Goal: Transaction & Acquisition: Purchase product/service

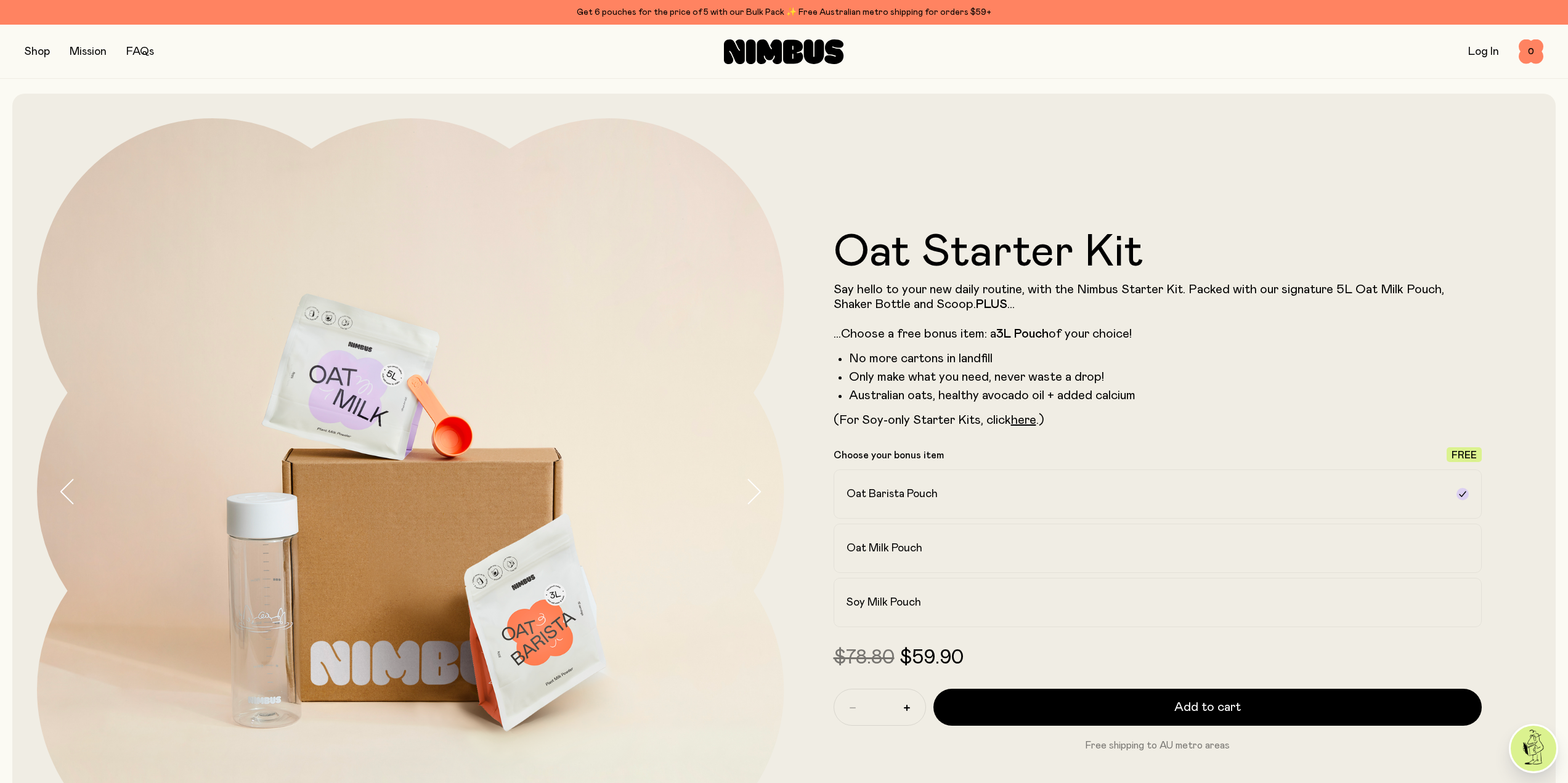
click at [33, 54] on button "button" at bounding box center [37, 52] width 25 height 17
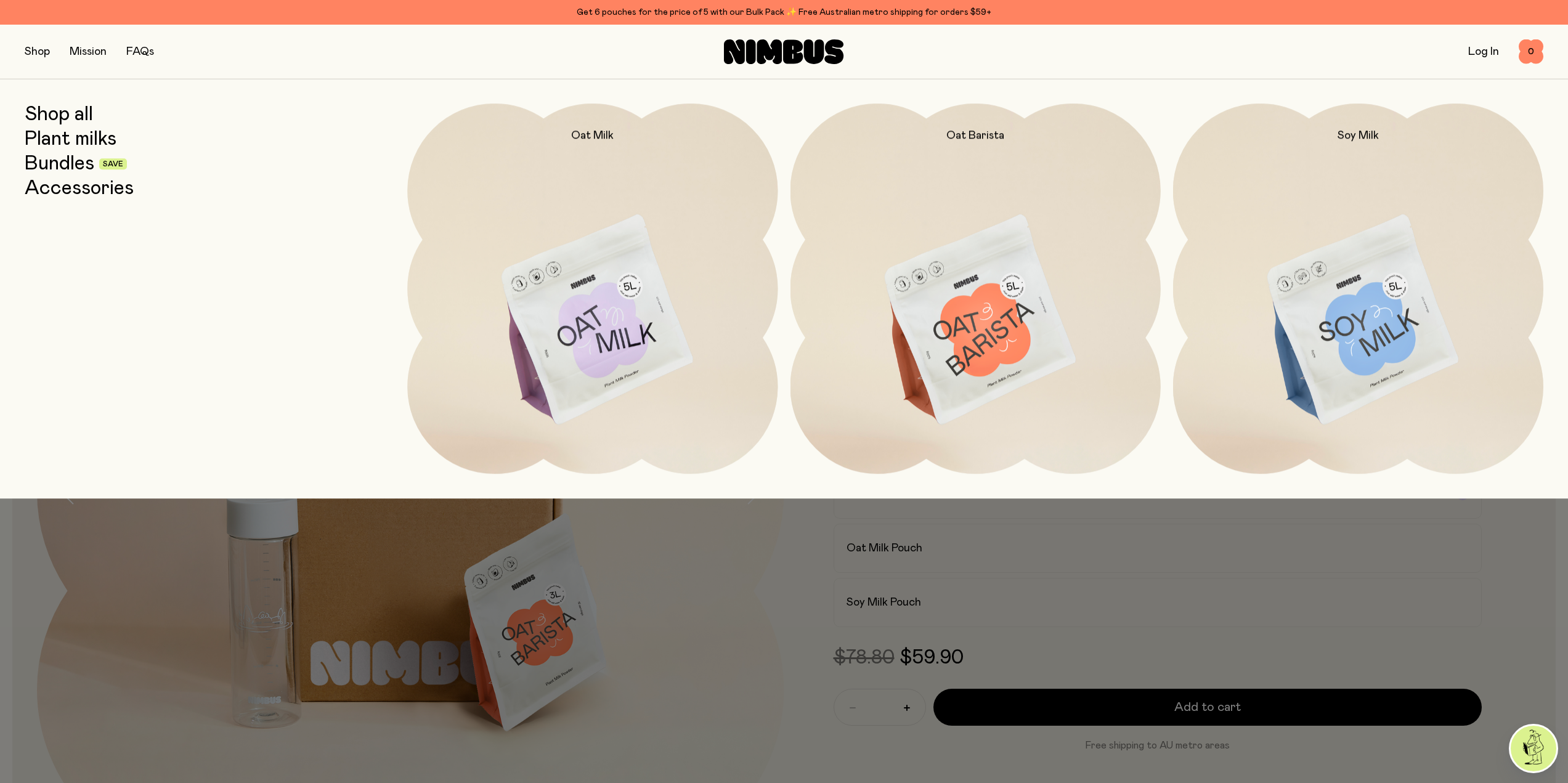
click at [951, 304] on img at bounding box center [975, 321] width 370 height 435
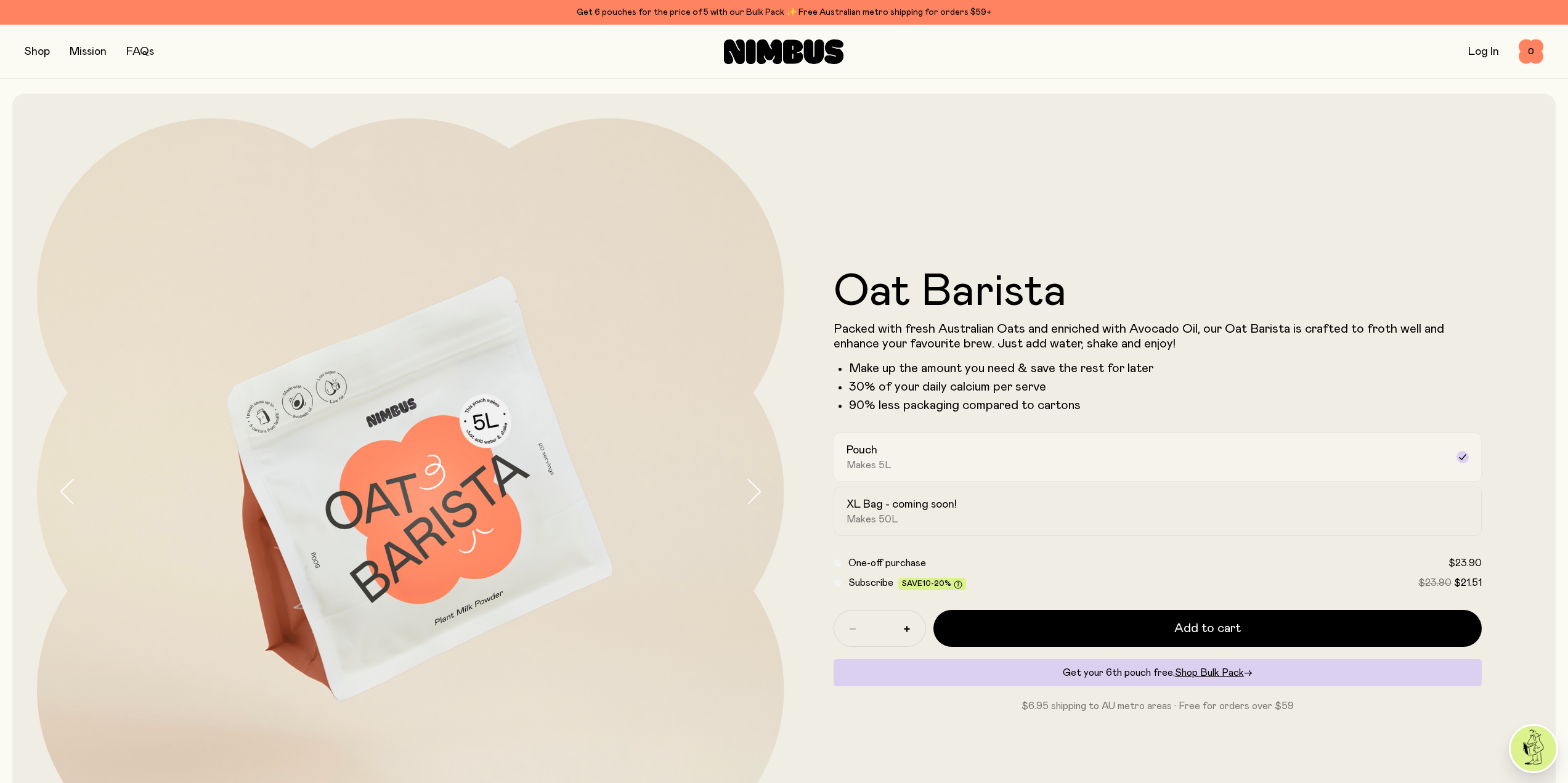
click at [905, 470] on div "Pouch Makes 5L" at bounding box center [1146, 457] width 600 height 28
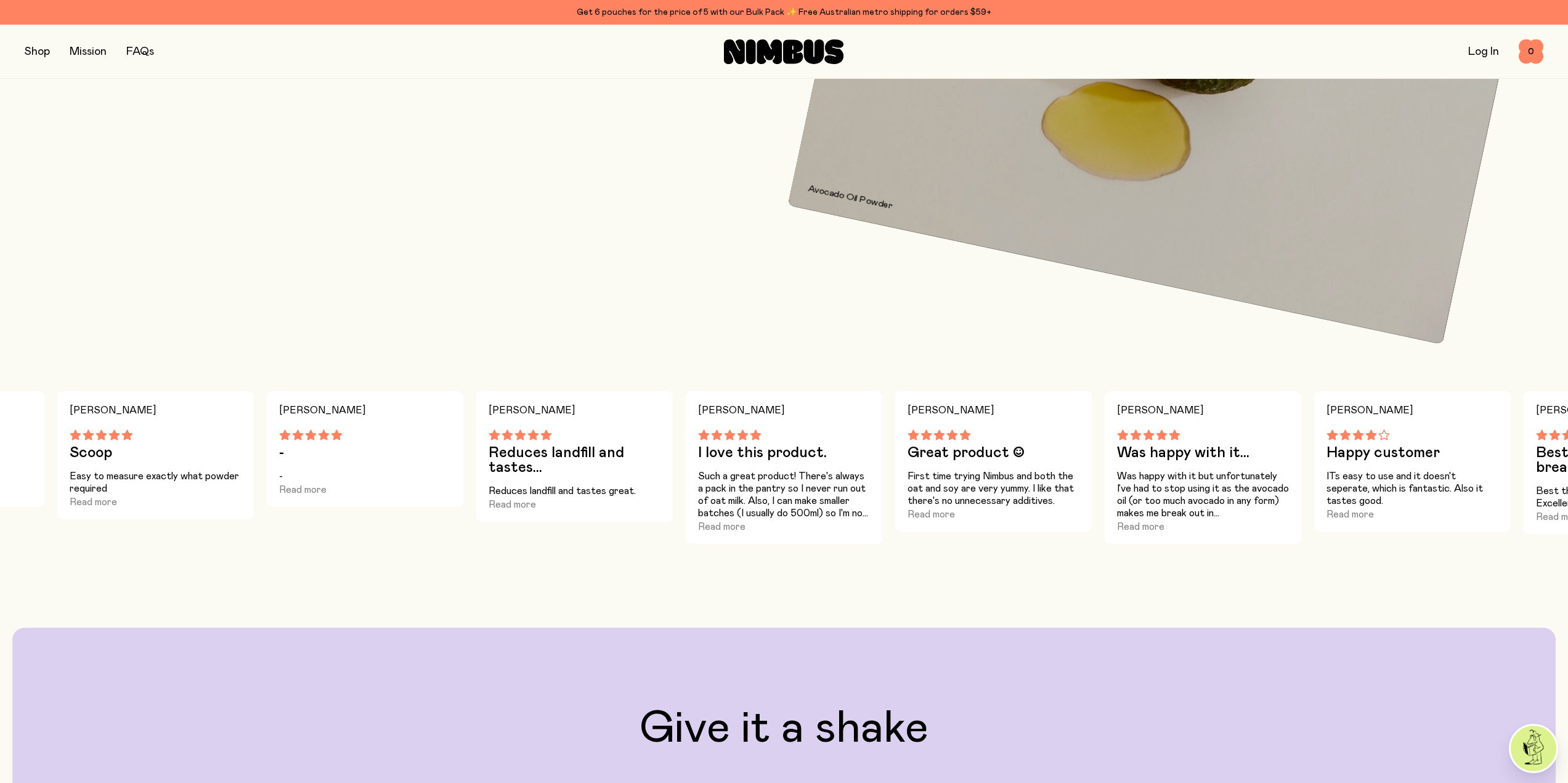
scroll to position [1293, 0]
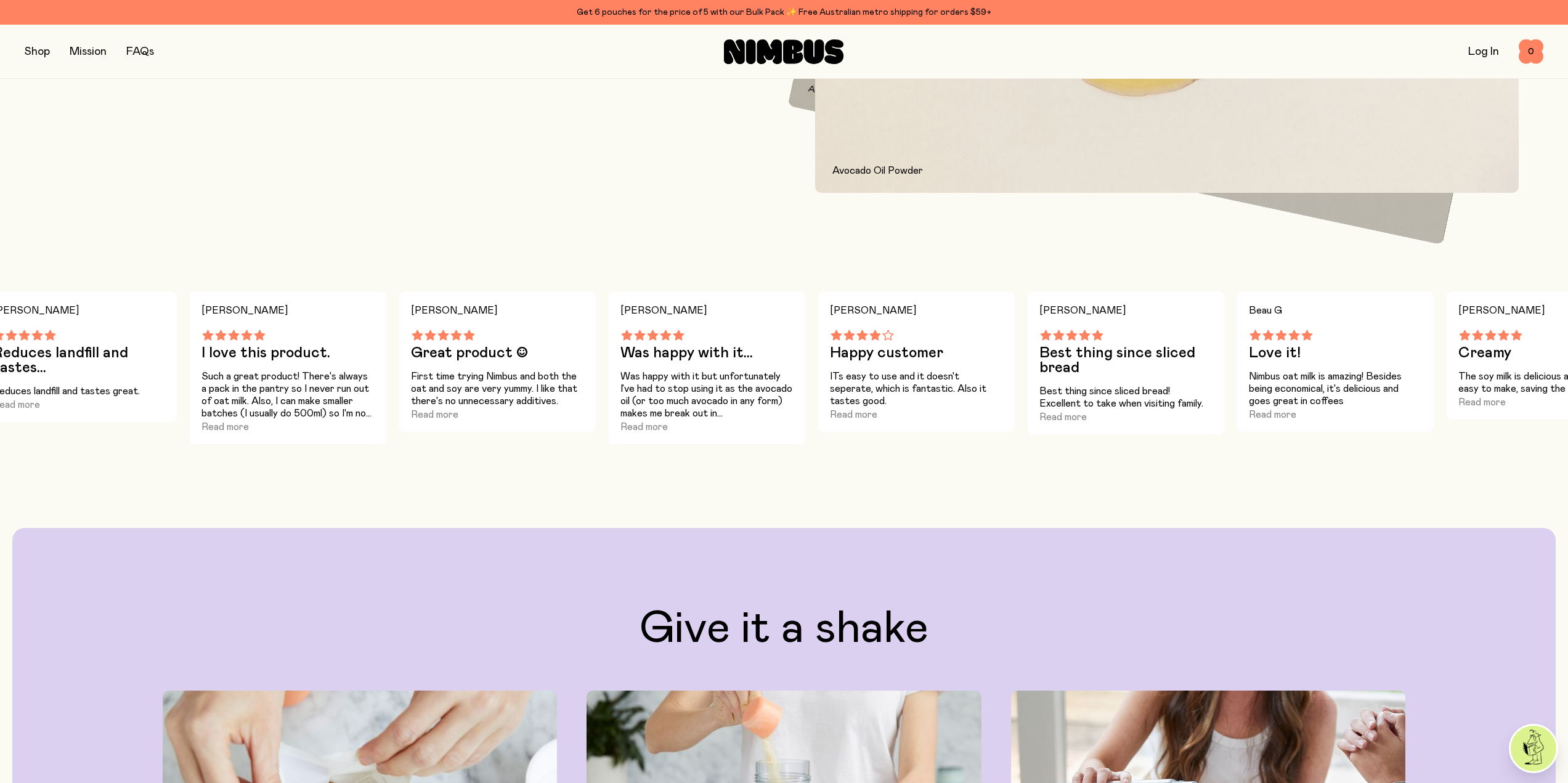
drag, startPoint x: 1160, startPoint y: 385, endPoint x: 648, endPoint y: 387, distance: 512.0
click at [648, 387] on p "Was happy with it but unfortunately I’ve had to stop using it as the avocado oi…" at bounding box center [706, 395] width 172 height 49
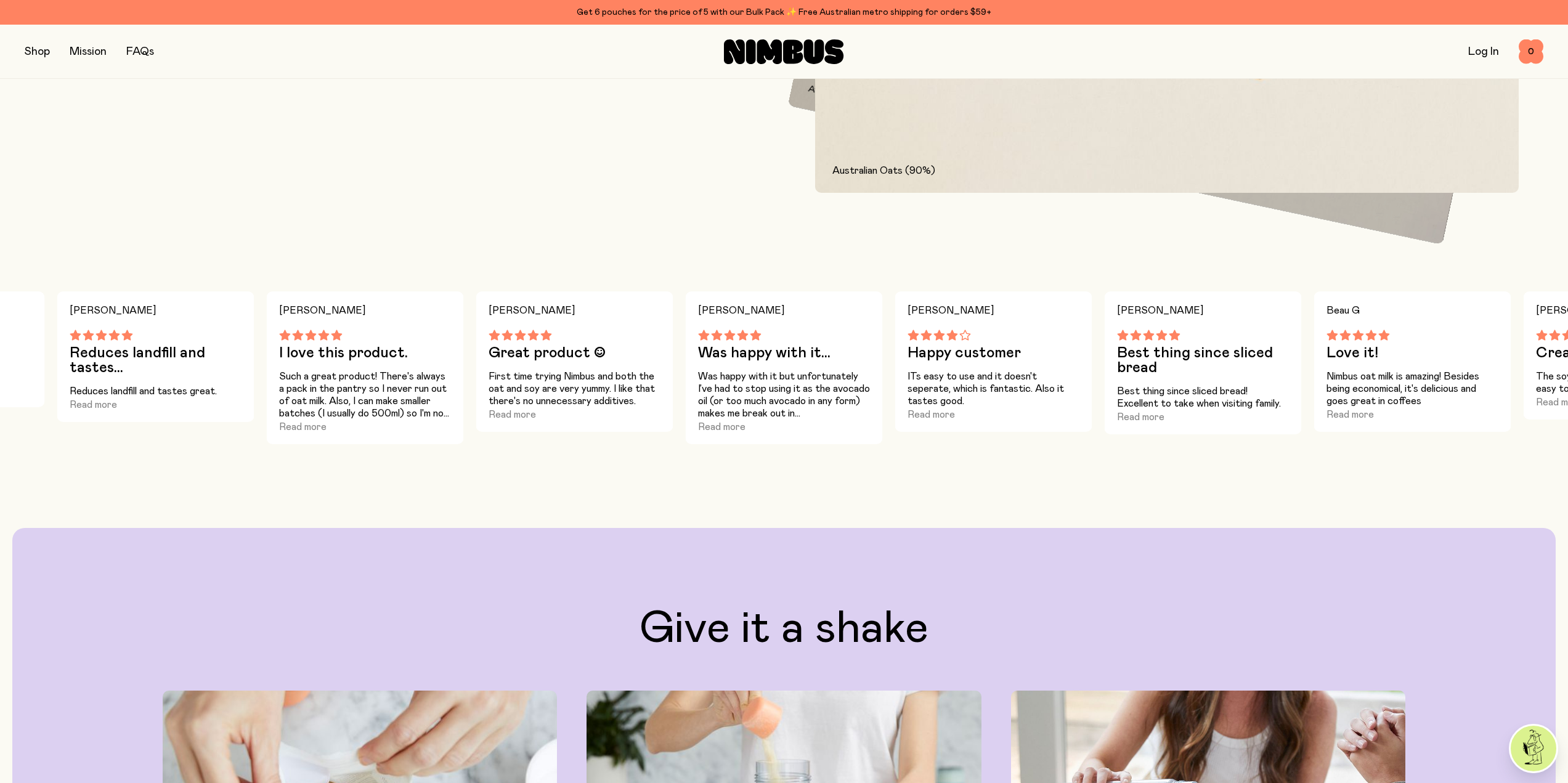
drag, startPoint x: 1410, startPoint y: 369, endPoint x: 1260, endPoint y: 375, distance: 150.1
click at [1260, 375] on div "[PERSON_NAME] love this product. Such a great product! There's always a pack in…" at bounding box center [784, 375] width 1568 height 167
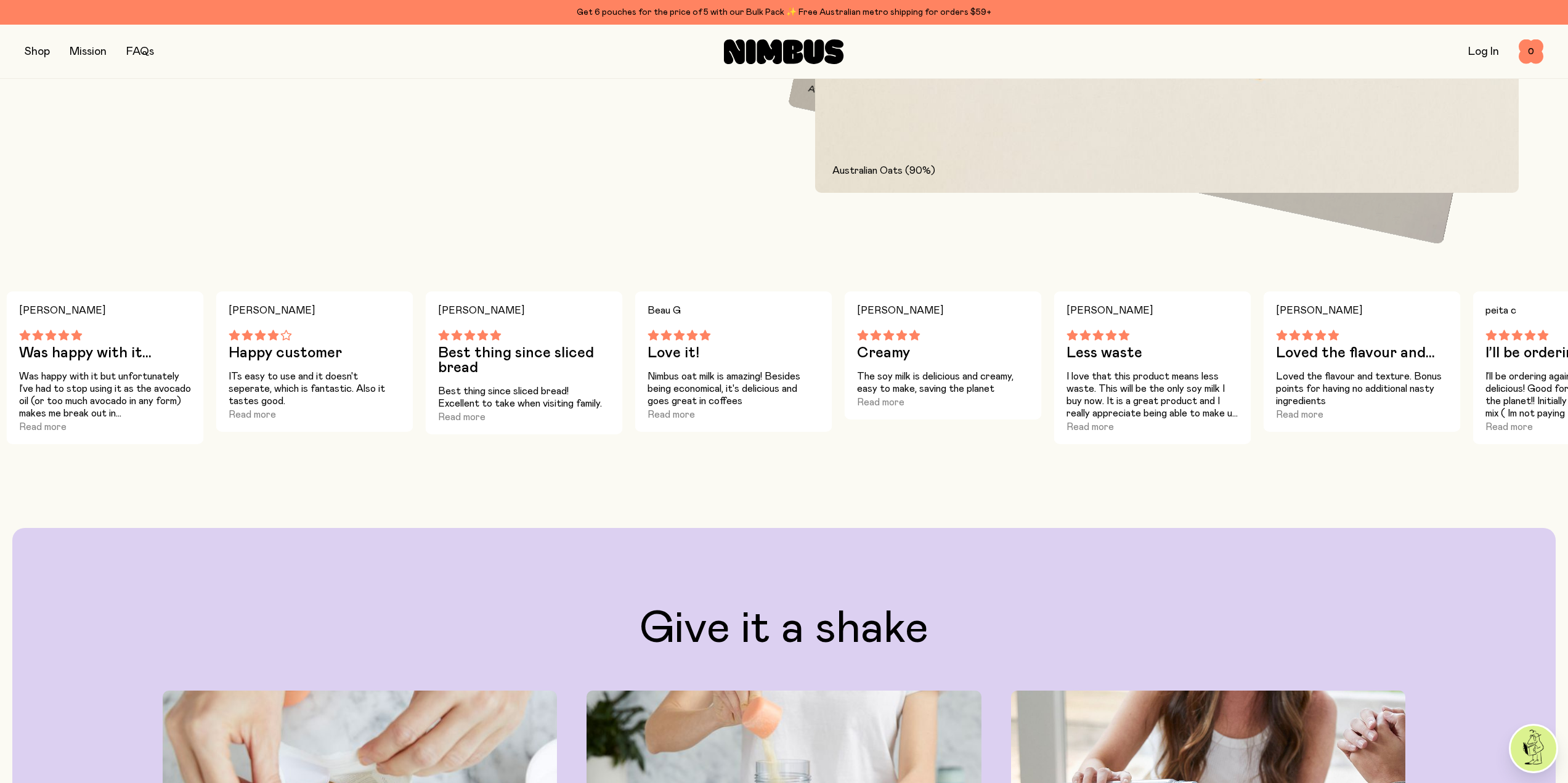
drag, startPoint x: 1335, startPoint y: 402, endPoint x: 641, endPoint y: 366, distance: 694.9
click at [641, 366] on div "Beau G Love it! Nimbus oat milk is amazing! Besides being economical, it's deli…" at bounding box center [733, 361] width 197 height 141
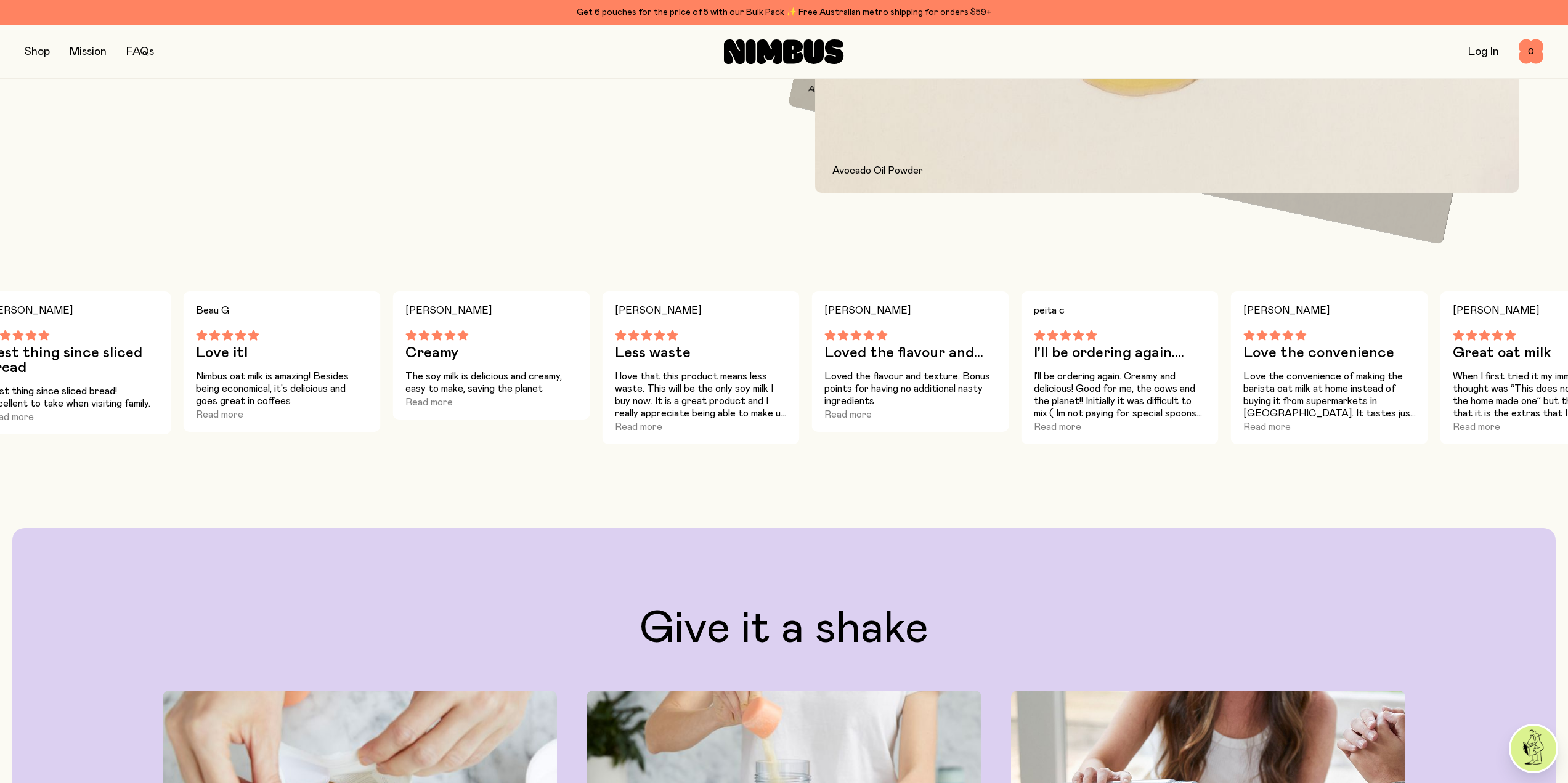
drag, startPoint x: 1016, startPoint y: 383, endPoint x: 513, endPoint y: 385, distance: 503.0
click at [508, 384] on p "The soy milk is delicious and creamy, easy to make, saving the planet" at bounding box center [492, 382] width 172 height 25
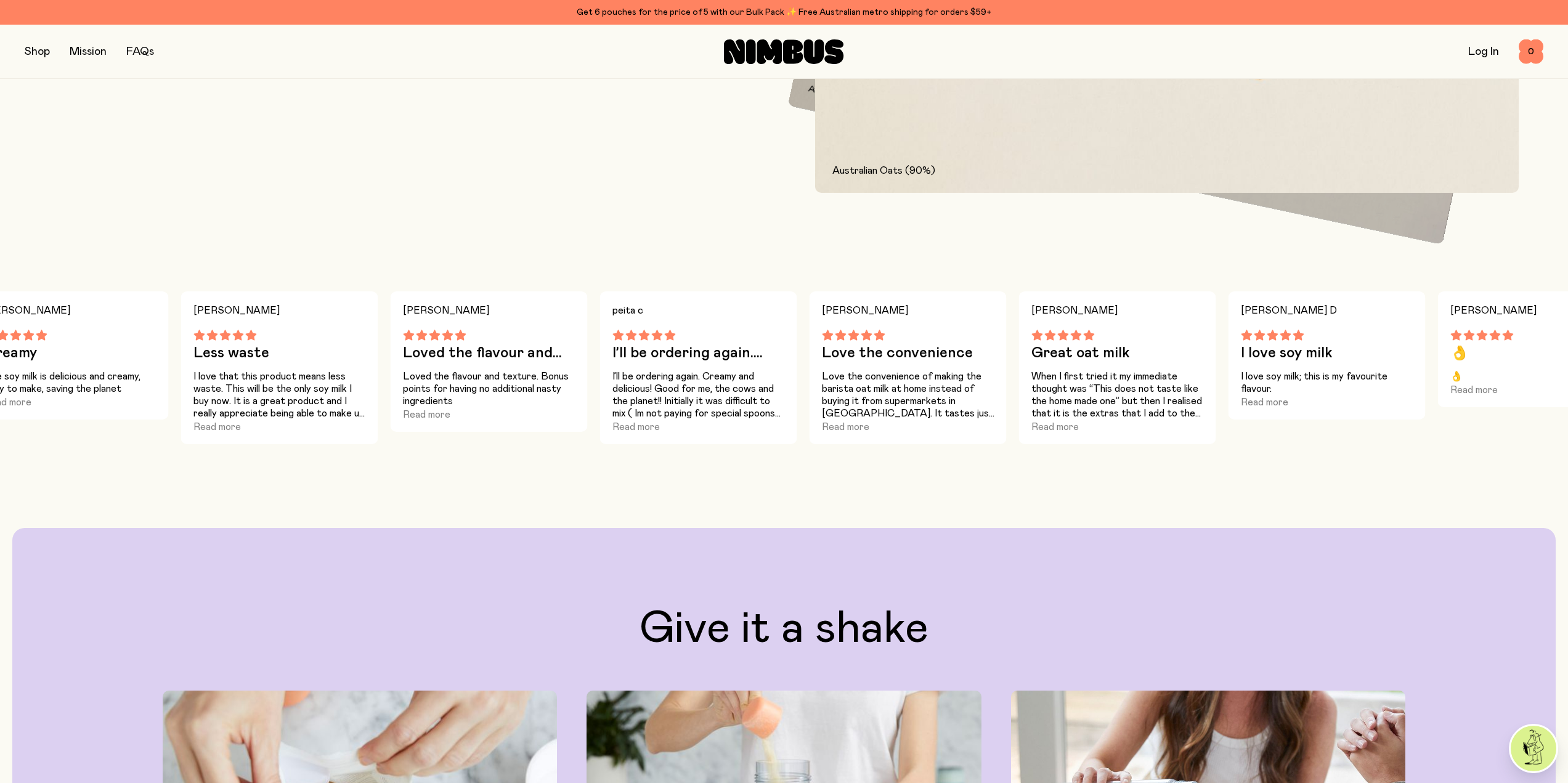
drag, startPoint x: 1048, startPoint y: 388, endPoint x: 540, endPoint y: 353, distance: 509.2
click at [540, 353] on div "[PERSON_NAME] Loved the flavour and... Loved the flavour and texture. Bonus poi…" at bounding box center [489, 361] width 197 height 141
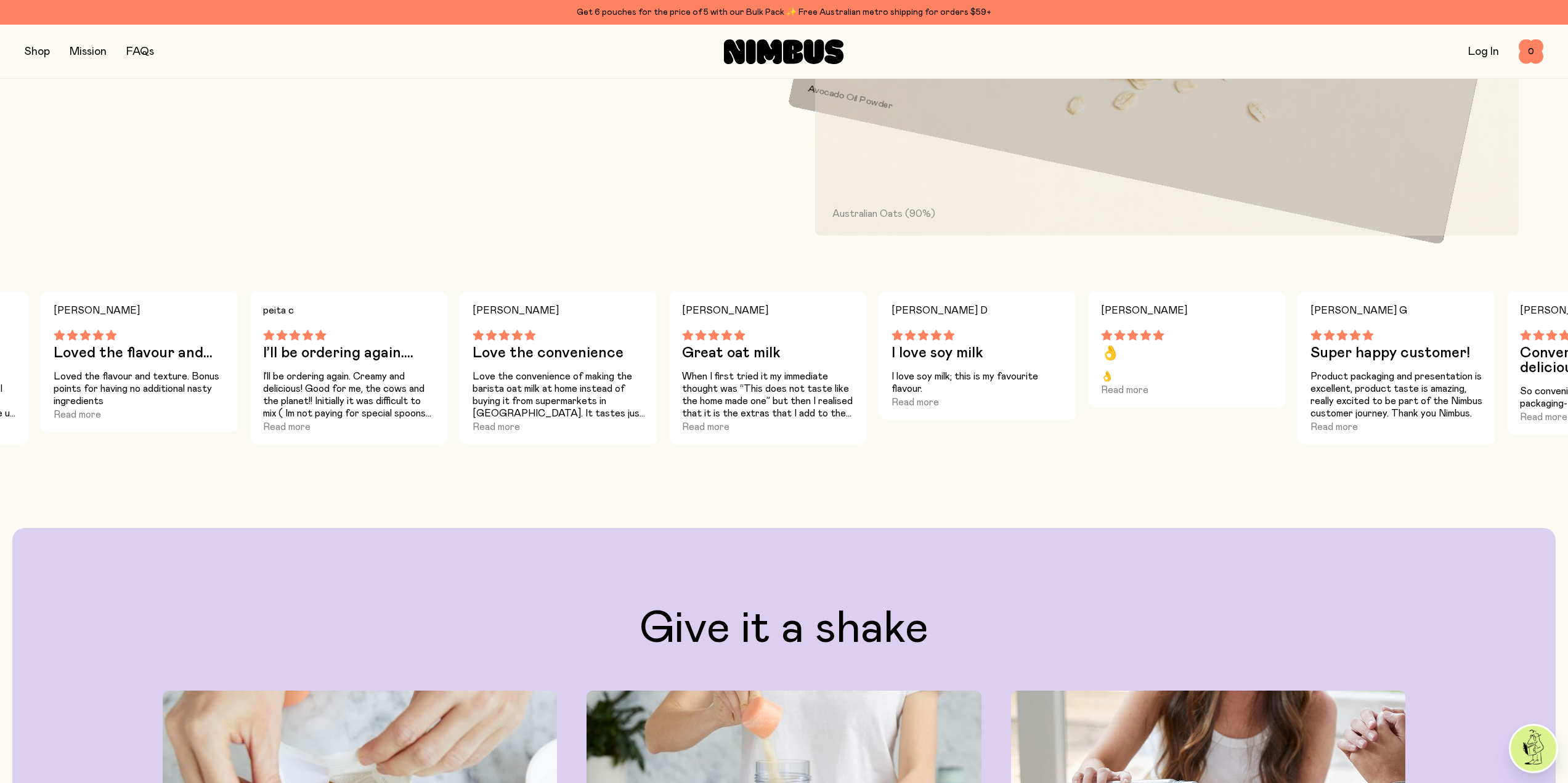
drag, startPoint x: 1014, startPoint y: 398, endPoint x: 577, endPoint y: 371, distance: 437.8
click at [577, 371] on p "Love the convenience of making the barista oat milk at home instead of buying i…" at bounding box center [559, 395] width 172 height 49
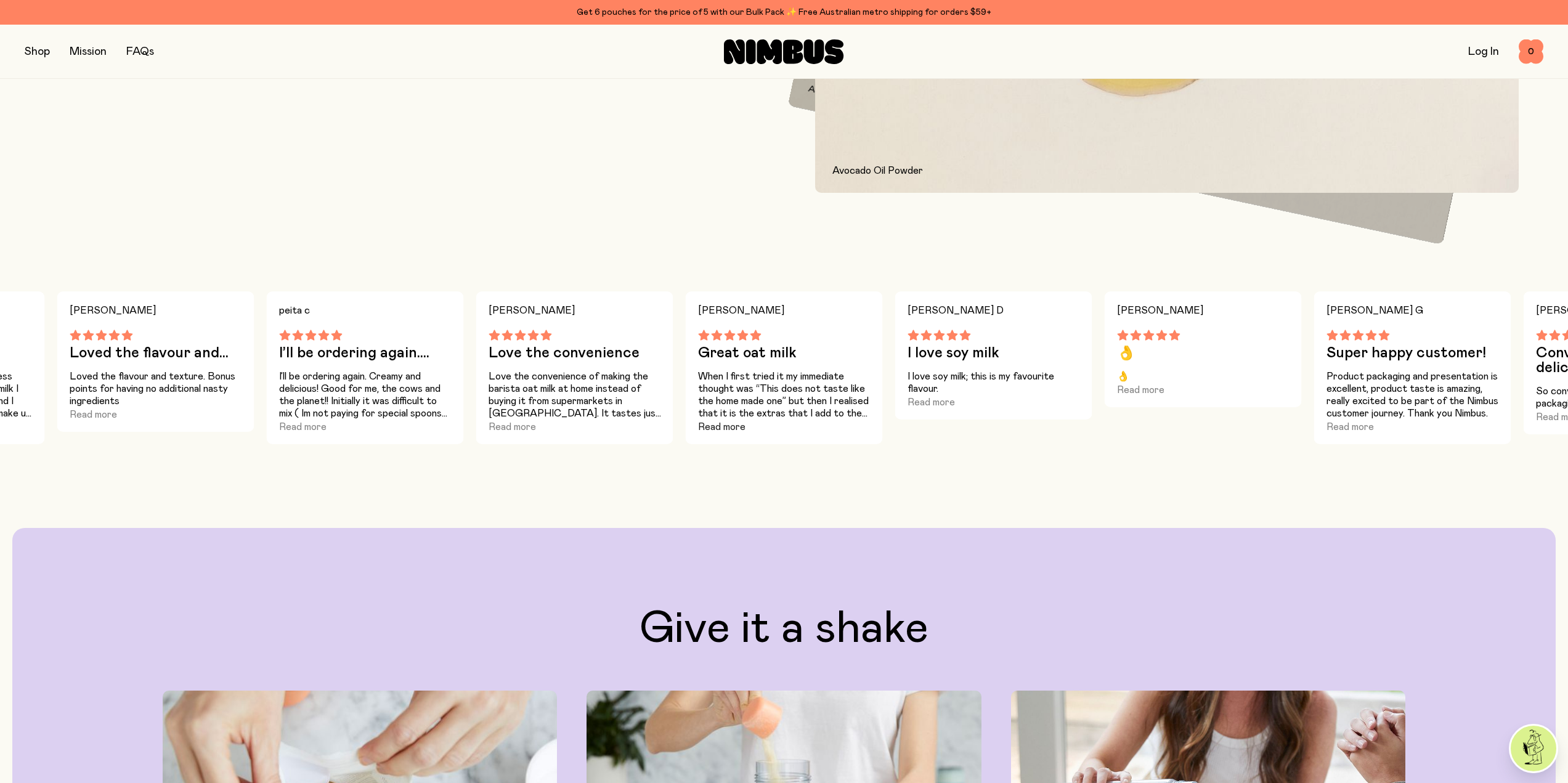
click at [730, 429] on button "Read more" at bounding box center [721, 426] width 47 height 15
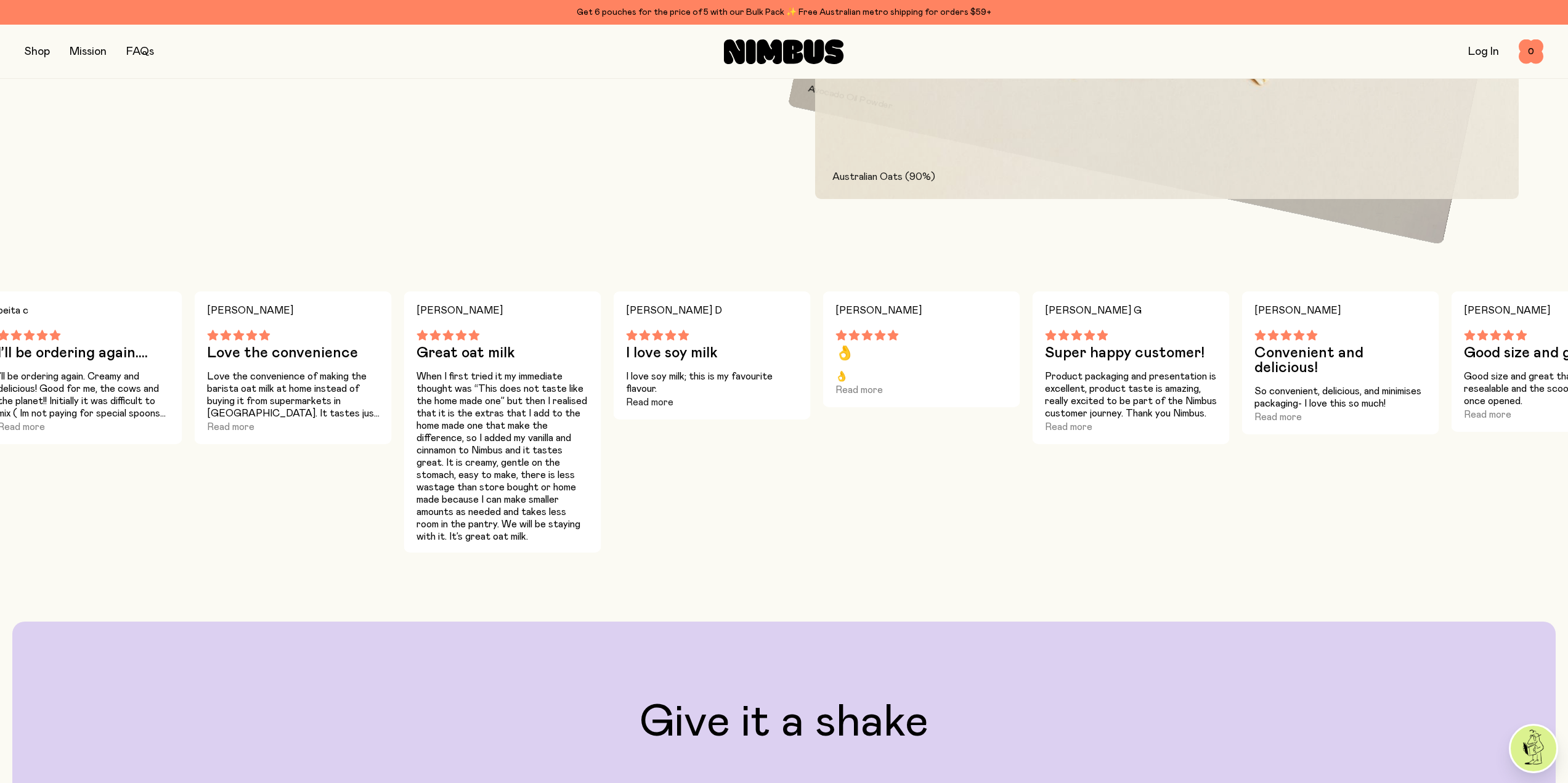
drag, startPoint x: 938, startPoint y: 377, endPoint x: 639, endPoint y: 395, distance: 299.5
click at [639, 395] on div "I love soy milk; this is my favourite flavour. Read more" at bounding box center [712, 390] width 172 height 40
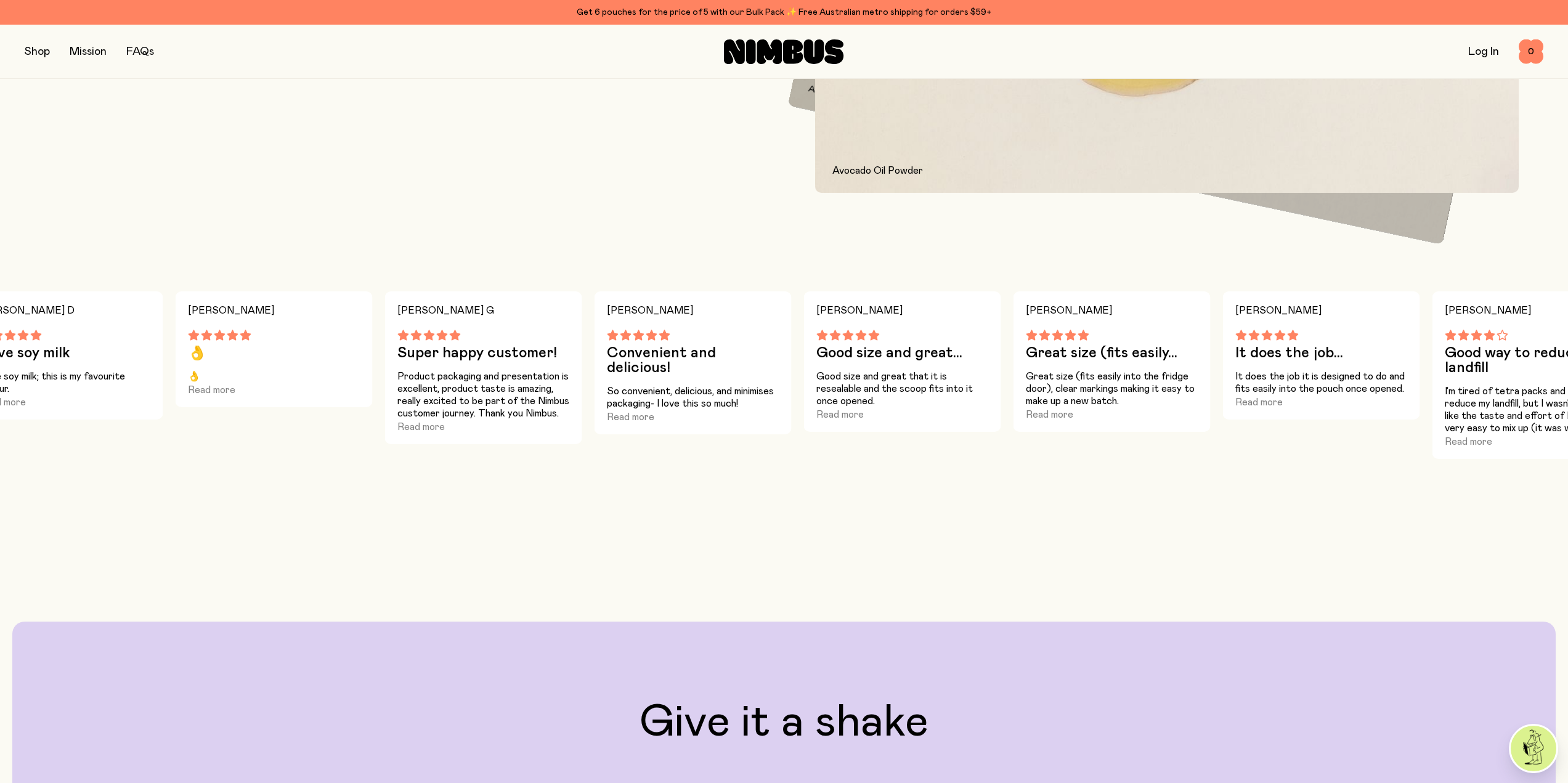
drag, startPoint x: 999, startPoint y: 388, endPoint x: 488, endPoint y: 412, distance: 511.6
click at [488, 412] on p "Product packaging and presentation is excellent, product taste is amazing, real…" at bounding box center [484, 395] width 172 height 49
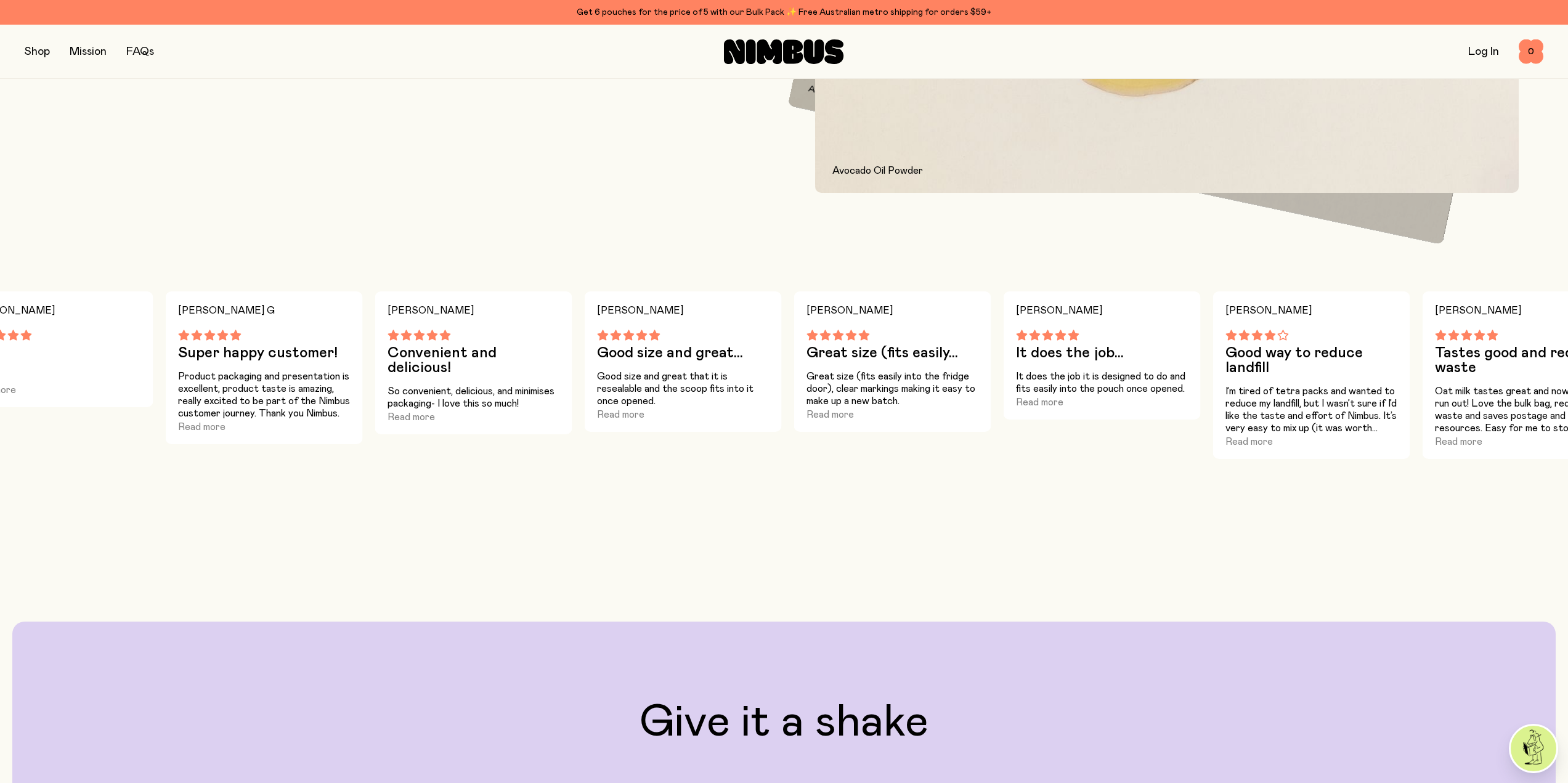
drag, startPoint x: 497, startPoint y: 385, endPoint x: 228, endPoint y: 396, distance: 269.2
click at [228, 396] on p "Product packaging and presentation is excellent, product taste is amazing, real…" at bounding box center [264, 395] width 172 height 49
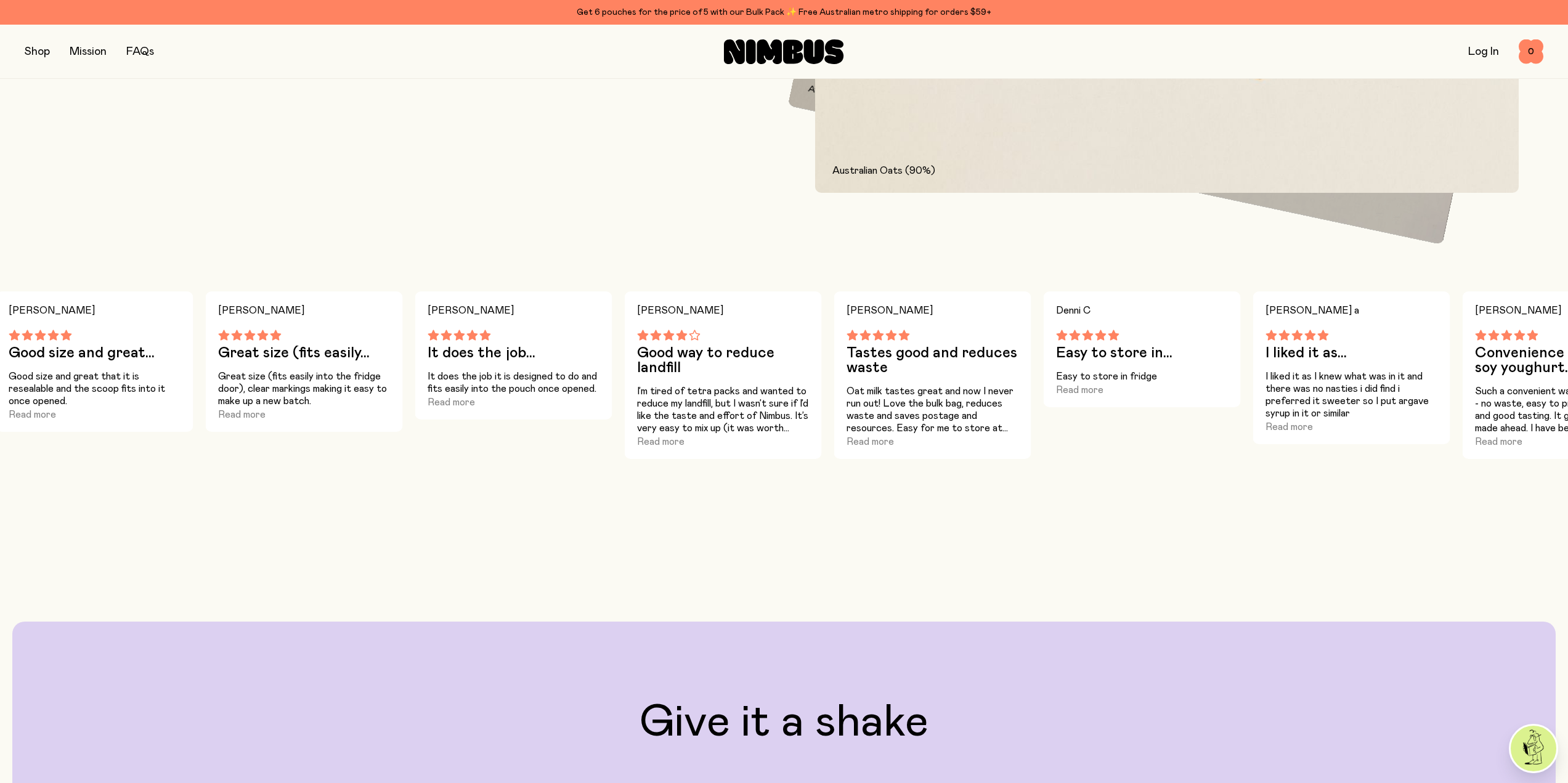
drag, startPoint x: 1031, startPoint y: 382, endPoint x: 534, endPoint y: 383, distance: 497.0
click at [534, 383] on p "It does the job it is designed to do and fits easily into the pouch once opened." at bounding box center [513, 382] width 172 height 25
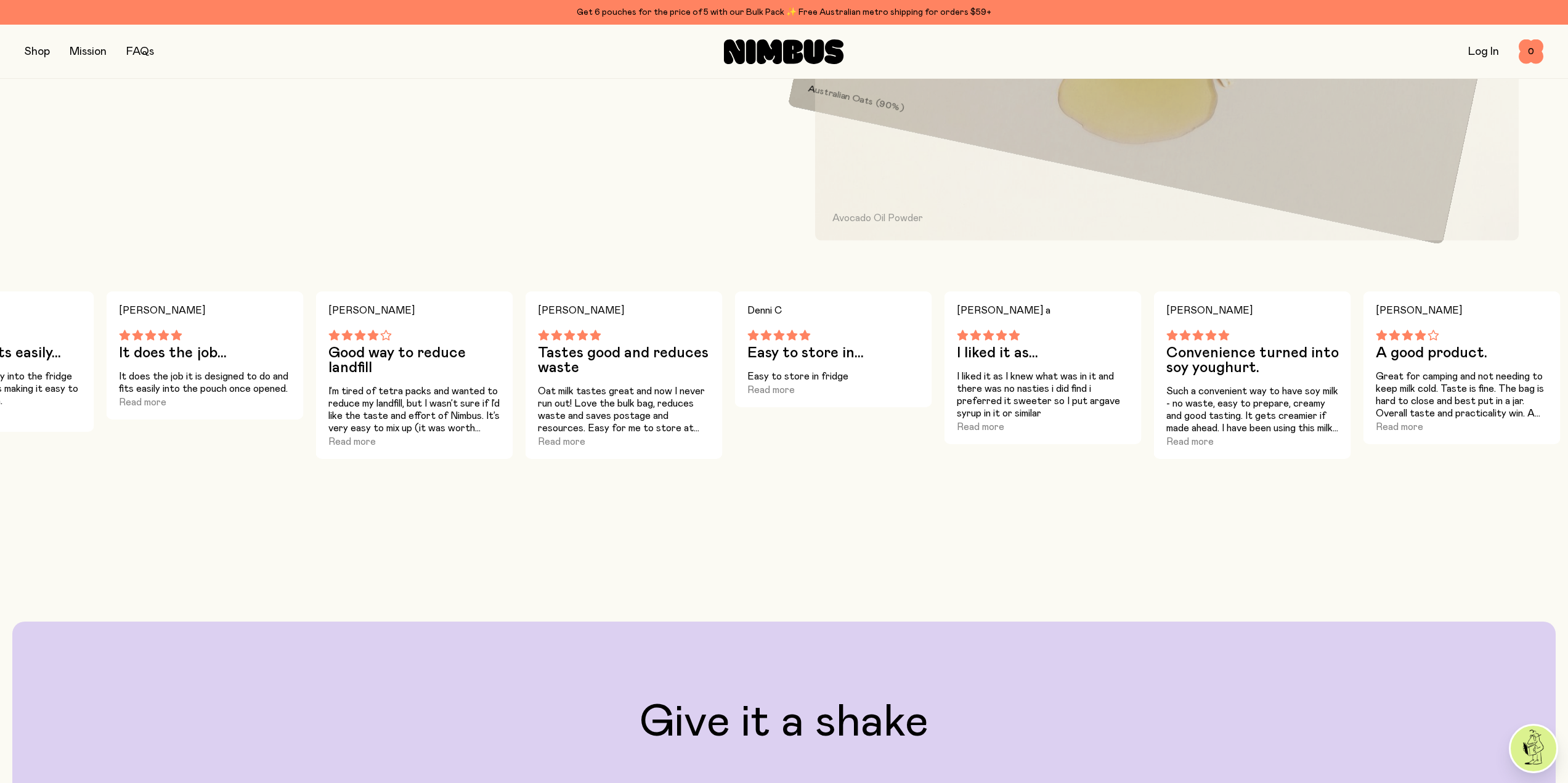
drag, startPoint x: 986, startPoint y: 364, endPoint x: 534, endPoint y: 398, distance: 453.3
click at [534, 398] on div "[PERSON_NAME] Tastes good and reduces waste Oat milk tastes great and now I nev…" at bounding box center [624, 375] width 197 height 167
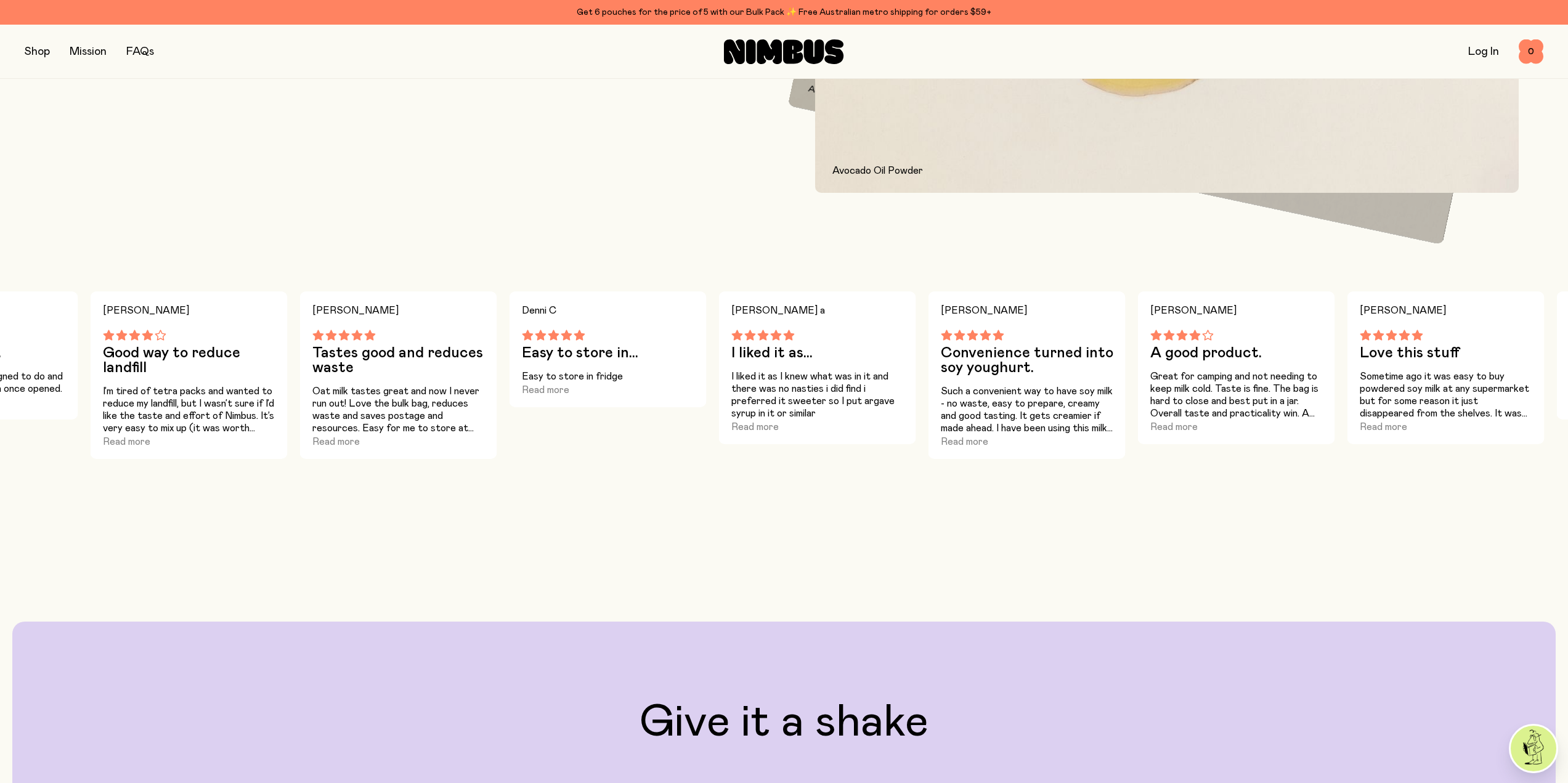
drag, startPoint x: 972, startPoint y: 349, endPoint x: 411, endPoint y: 359, distance: 561.1
click at [731, 359] on h3 "I liked it as..." at bounding box center [817, 352] width 172 height 15
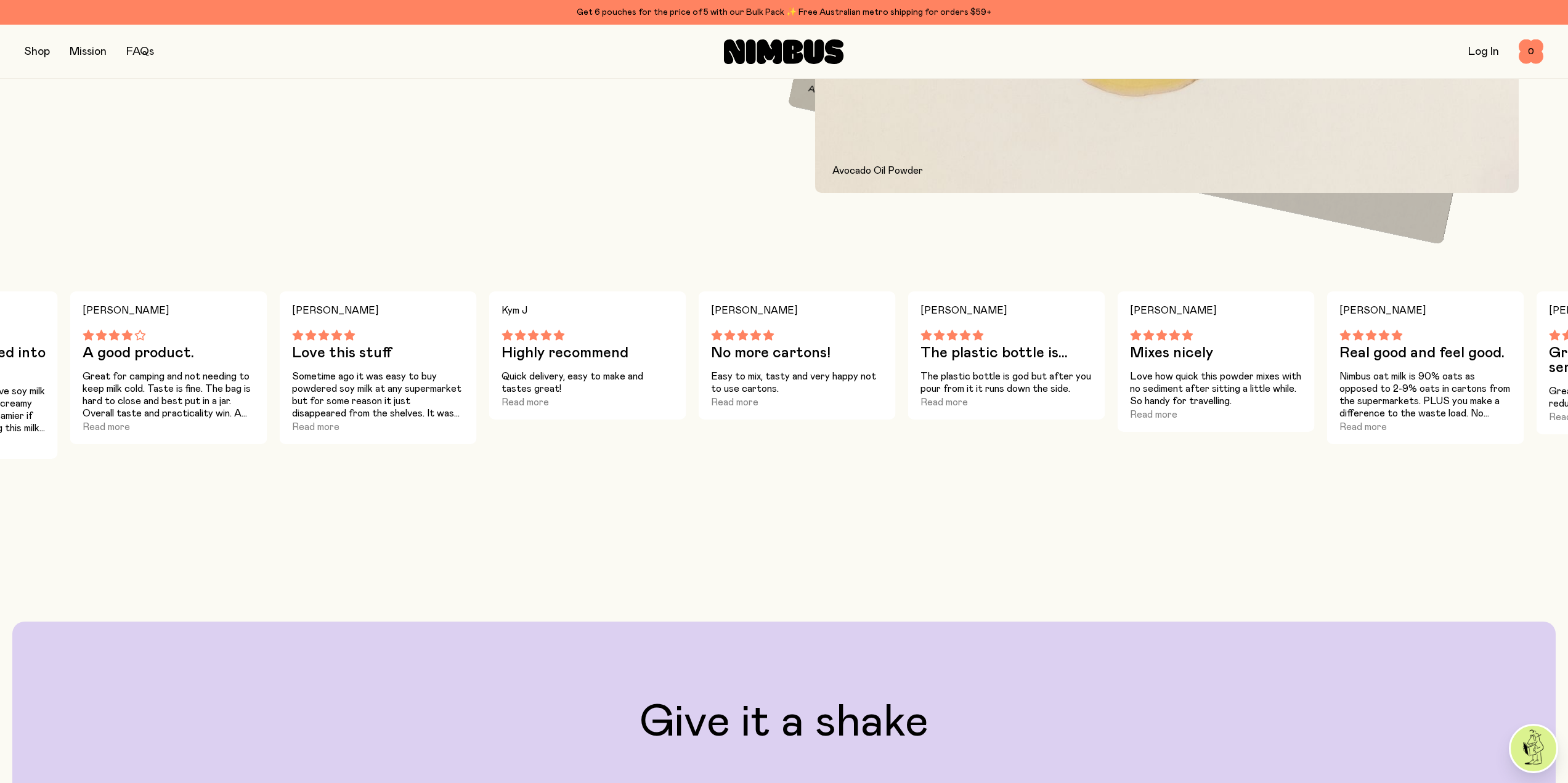
drag, startPoint x: 1002, startPoint y: 364, endPoint x: 382, endPoint y: 395, distance: 620.8
click at [382, 395] on div "[PERSON_NAME] this stuff Sometime ago it was easy to buy powdered soy milk at a…" at bounding box center [378, 368] width 197 height 153
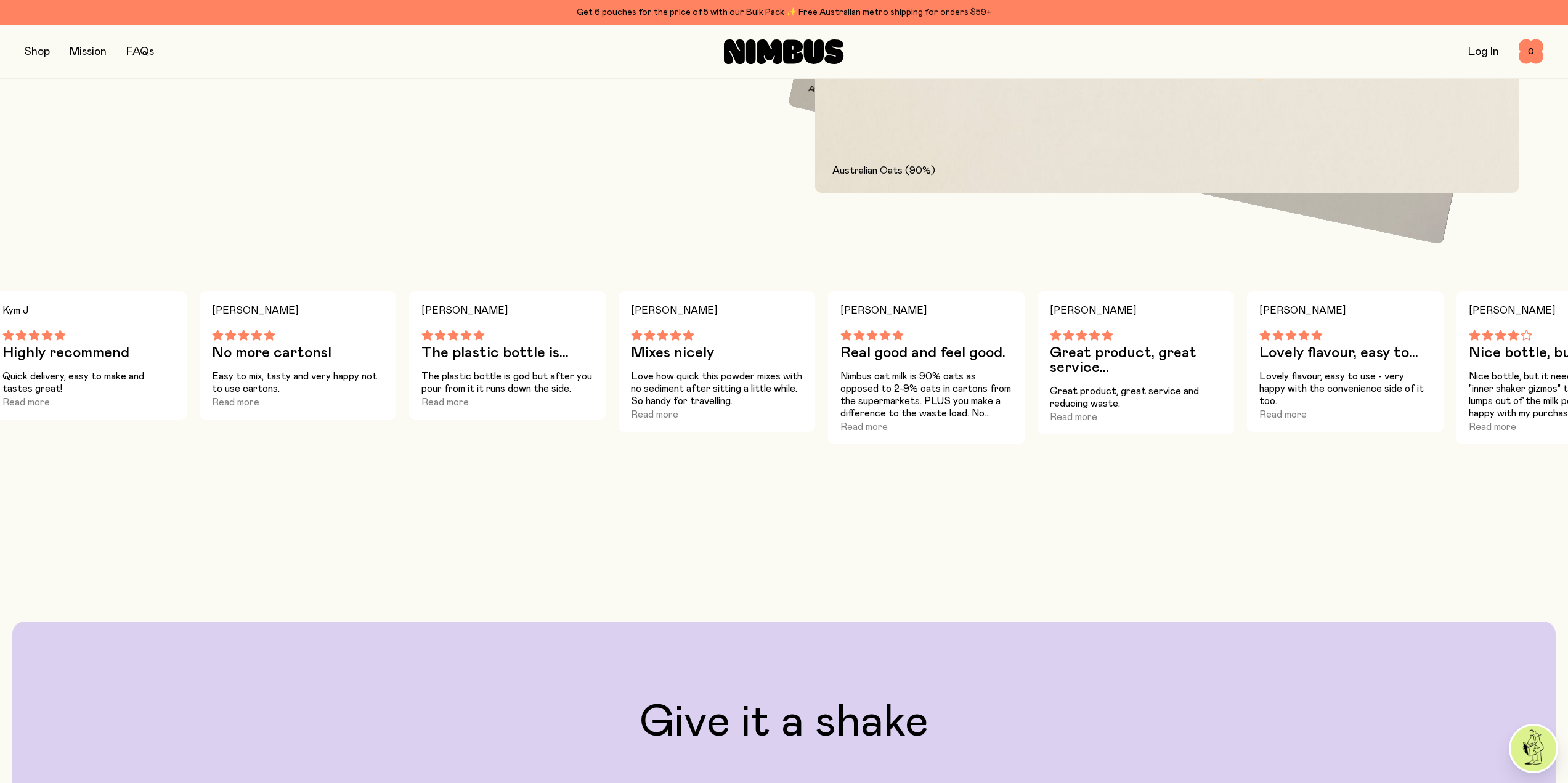
drag, startPoint x: 1209, startPoint y: 349, endPoint x: 689, endPoint y: 390, distance: 521.6
click at [689, 390] on div "[PERSON_NAME] Mixes nicely Love how quick this powder mixes with no sediment af…" at bounding box center [717, 361] width 197 height 141
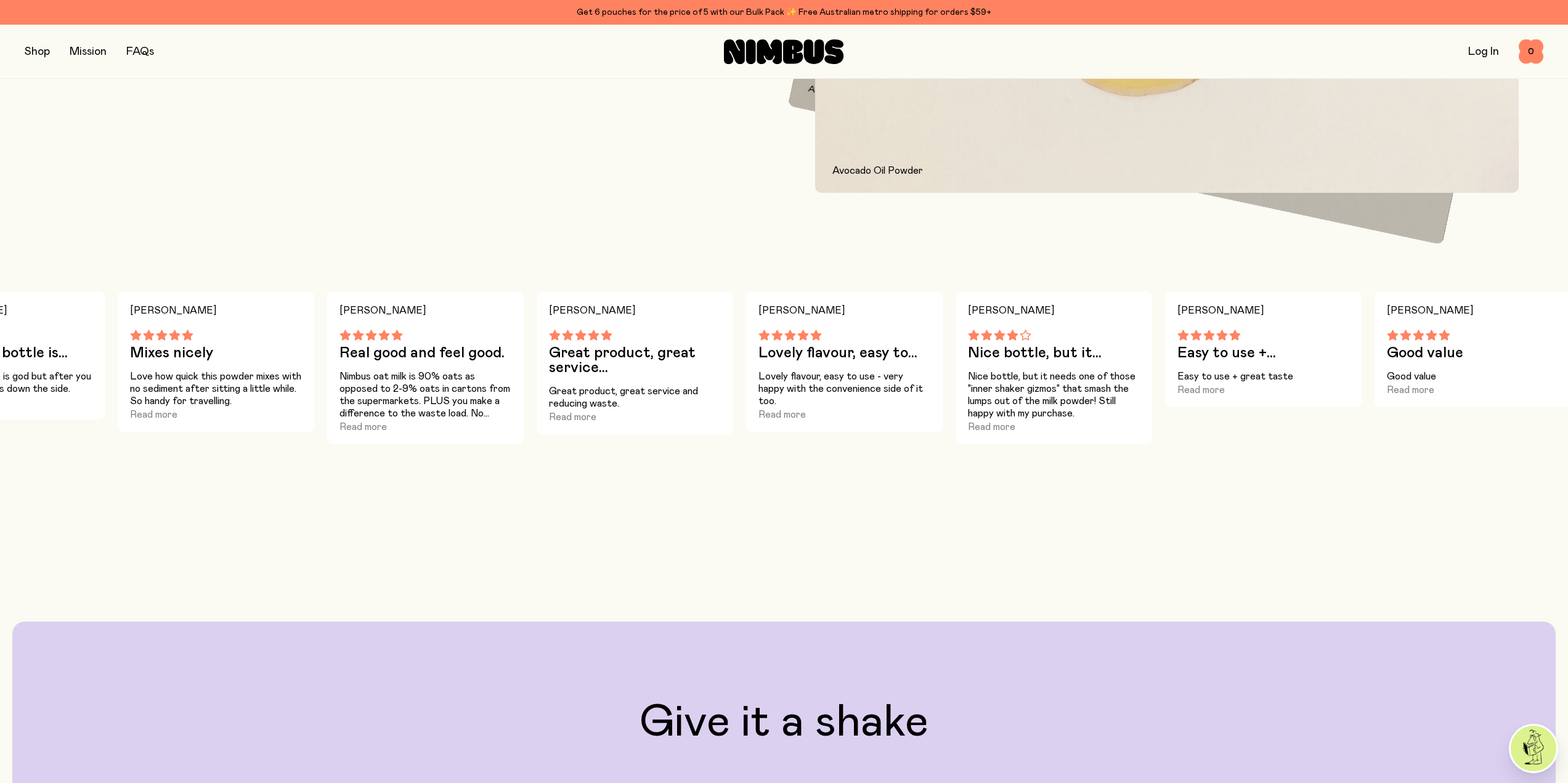
drag, startPoint x: 1035, startPoint y: 385, endPoint x: 461, endPoint y: 412, distance: 574.6
click at [461, 412] on p "Nimbus oat milk is 90% oats as opposed to 2-9% oats in cartons from the superma…" at bounding box center [426, 395] width 172 height 49
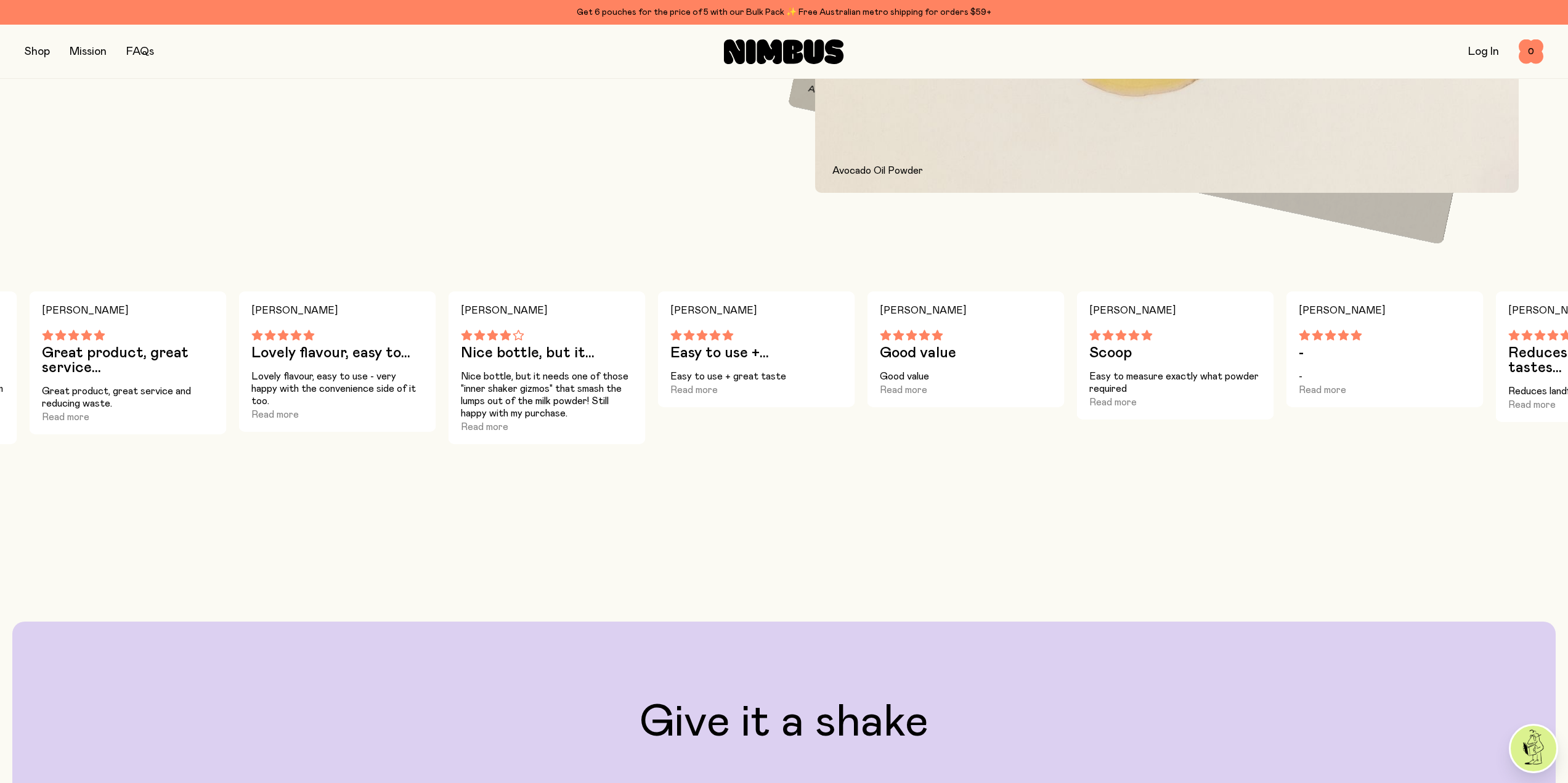
drag, startPoint x: 1020, startPoint y: 383, endPoint x: 569, endPoint y: 405, distance: 451.5
click at [569, 405] on p "Nice bottle, but it needs one of those "inner shaker gizmos" that smash the lum…" at bounding box center [547, 395] width 172 height 49
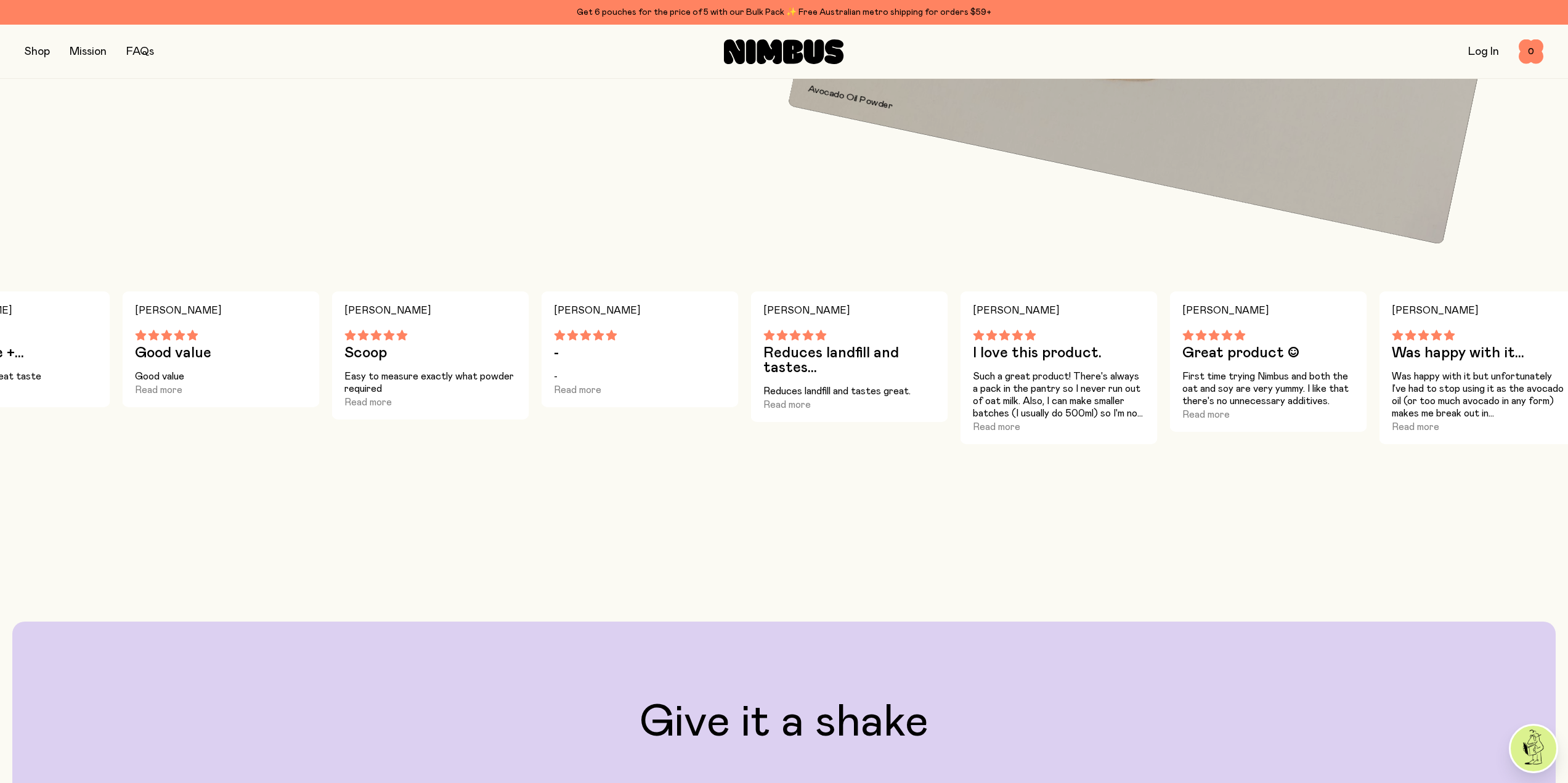
drag, startPoint x: 1057, startPoint y: 356, endPoint x: 477, endPoint y: 381, distance: 580.5
click at [477, 381] on div "[PERSON_NAME] Scoop Easy to measure exactly what powder required Read more" at bounding box center [430, 355] width 197 height 128
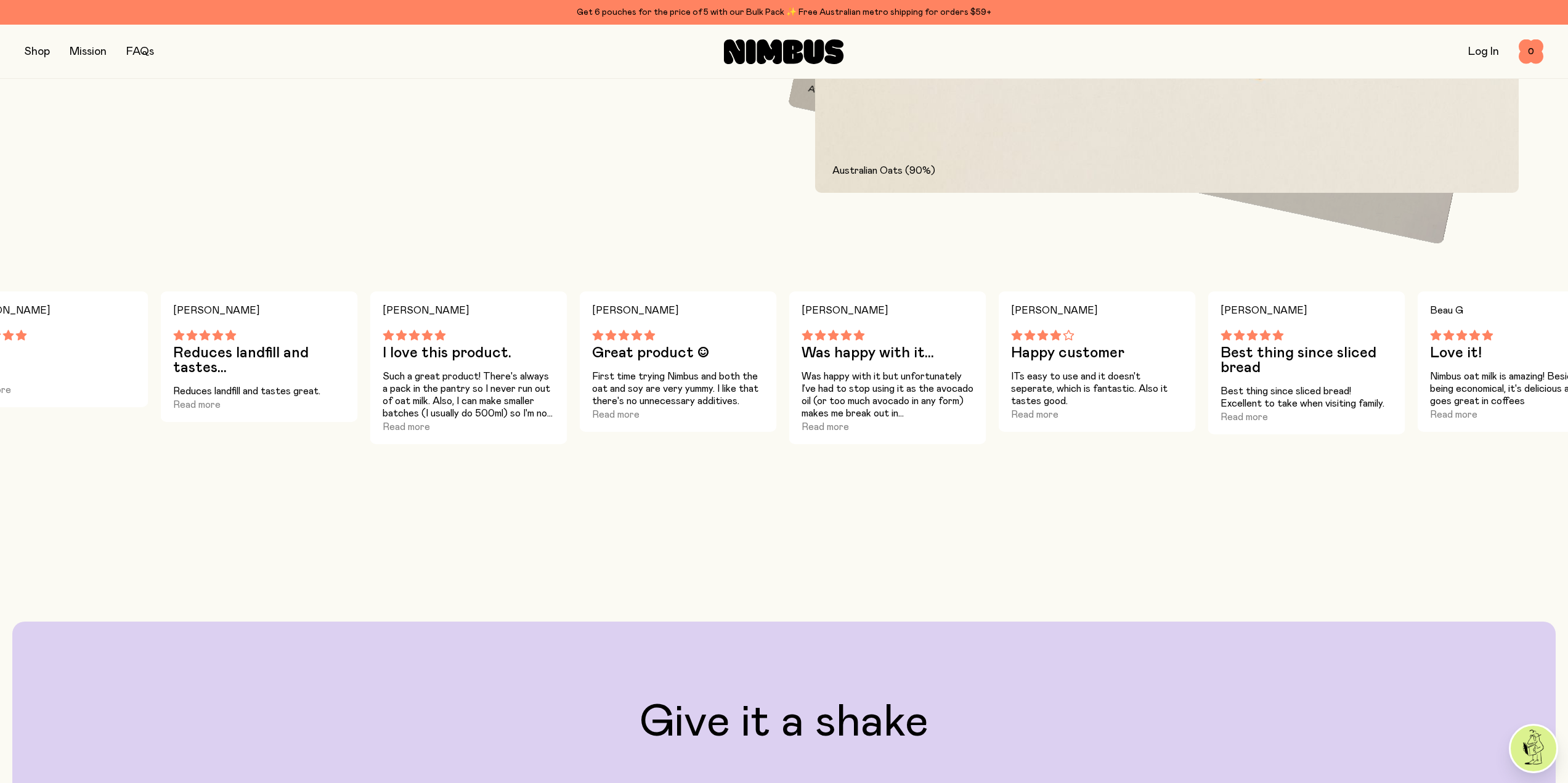
drag, startPoint x: 1014, startPoint y: 378, endPoint x: 489, endPoint y: 393, distance: 525.2
click at [489, 393] on p "Such a great product! There's always a pack in the pantry so I never run out of…" at bounding box center [469, 395] width 172 height 49
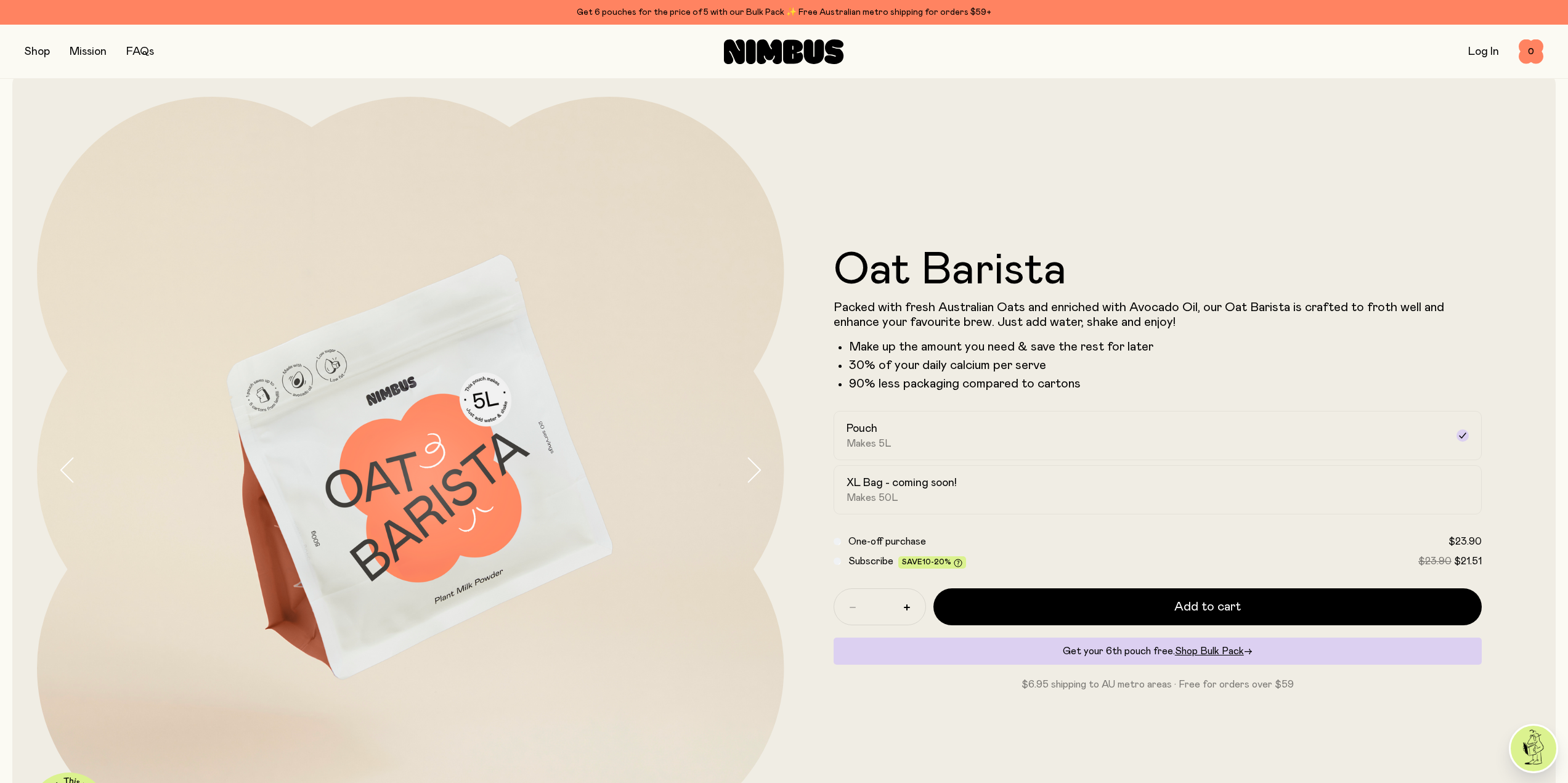
scroll to position [0, 0]
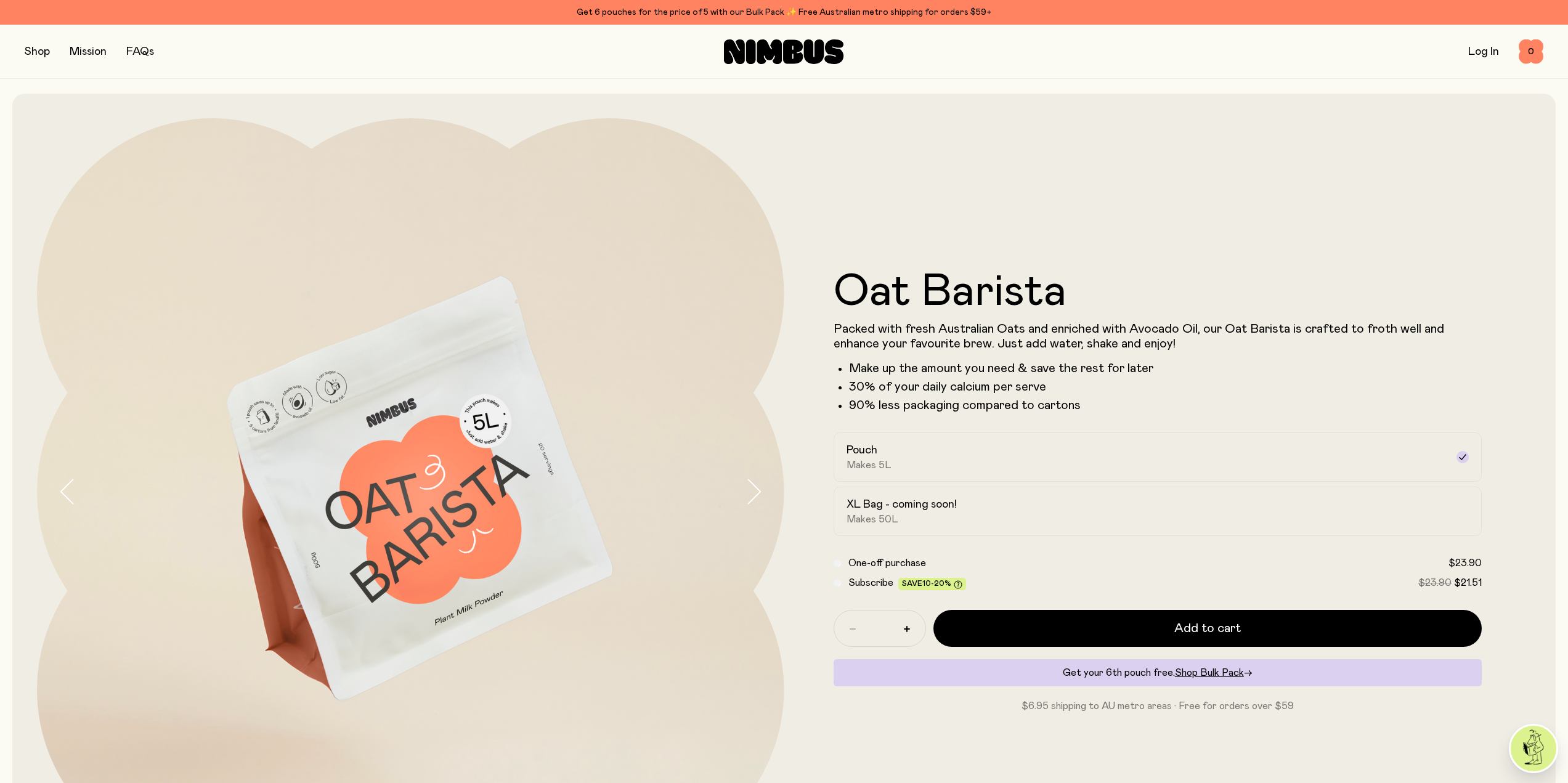
click at [1527, 602] on form "Oat Barista Packed with fresh Australian Oats and enriched with Avocado Oil, ou…" at bounding box center [1158, 491] width 747 height 443
